Goal: Navigation & Orientation: Find specific page/section

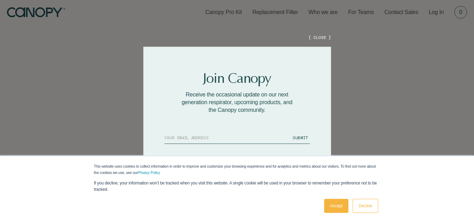
click at [341, 206] on link "Accept" at bounding box center [337, 206] width 24 height 14
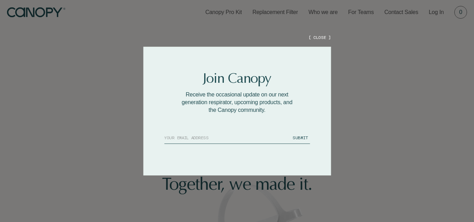
click at [320, 35] on button "[ CLOSE ]" at bounding box center [320, 37] width 22 height 6
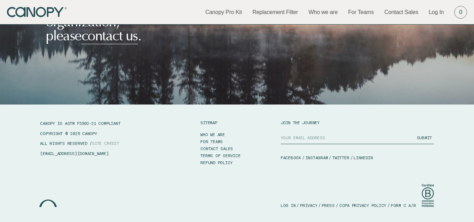
scroll to position [3563, 0]
drag, startPoint x: 99, startPoint y: 151, endPoint x: 37, endPoint y: 154, distance: 61.9
click at [37, 154] on div "CANOPY IS ASTM F3502-21 COMPLIANT COPYRIGHT © 2025 CANOPY ALL RIGHTS RESERVED /…" at bounding box center [237, 164] width 474 height 118
copy link "[EMAIL_ADDRESS][DOMAIN_NAME]"
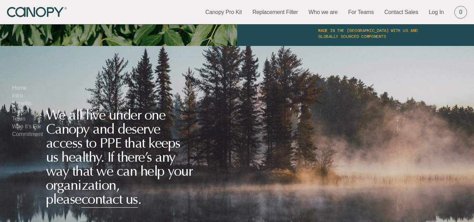
scroll to position [3176, 0]
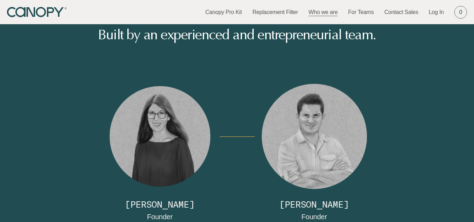
scroll to position [7, 0]
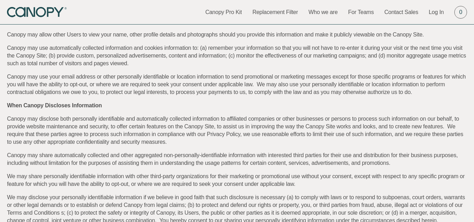
scroll to position [33, 0]
